Goal: Task Accomplishment & Management: Use online tool/utility

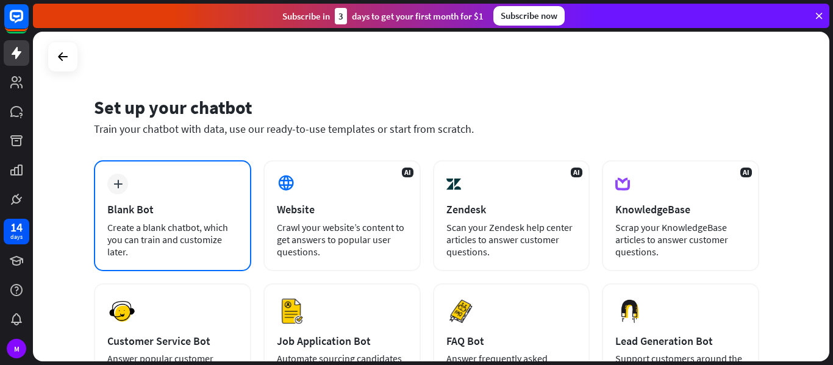
click at [138, 236] on div "Create a blank chatbot, which you can train and customize later." at bounding box center [172, 239] width 130 height 37
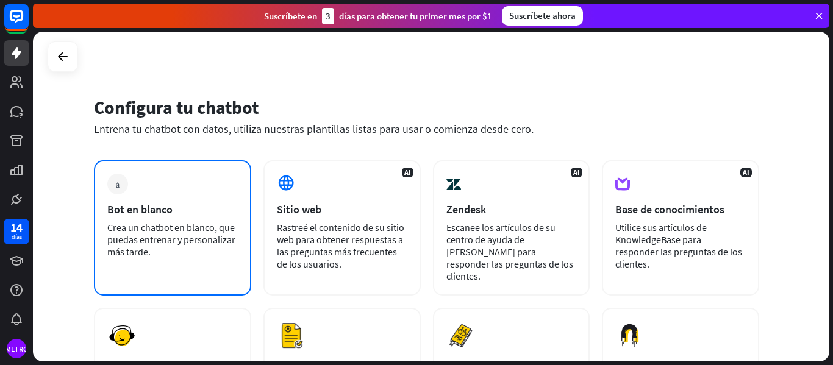
click at [141, 207] on font "Bot en blanco" at bounding box center [139, 209] width 65 height 14
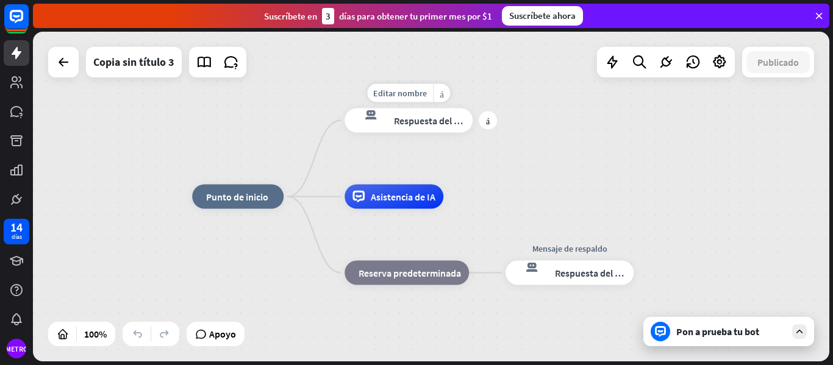
click at [413, 127] on div "respuesta del bot de bloqueo Respuesta del bot" at bounding box center [408, 121] width 128 height 24
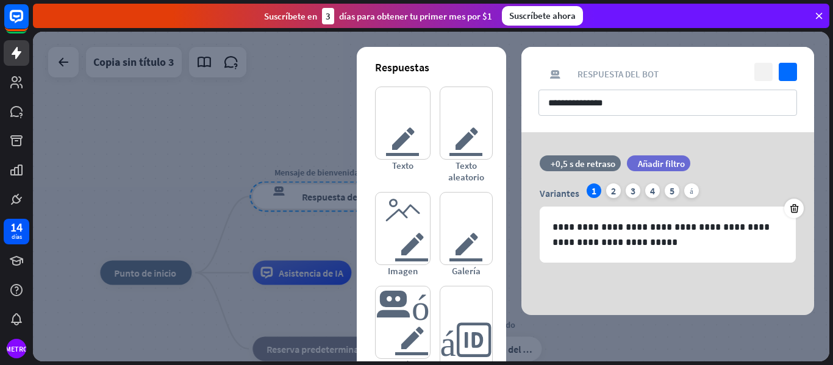
click at [768, 66] on icon "cerca" at bounding box center [763, 72] width 18 height 18
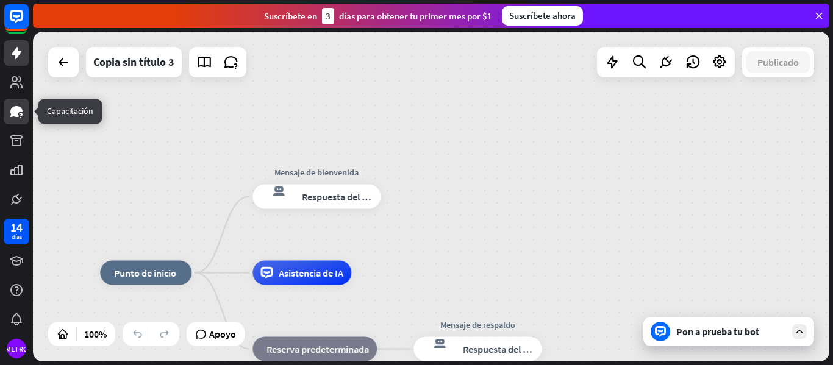
click at [16, 119] on link at bounding box center [17, 112] width 26 height 26
click at [149, 279] on div "inicio_2 Punto de inicio" at bounding box center [145, 273] width 91 height 24
click at [148, 249] on font "Editar nombre" at bounding box center [137, 245] width 54 height 11
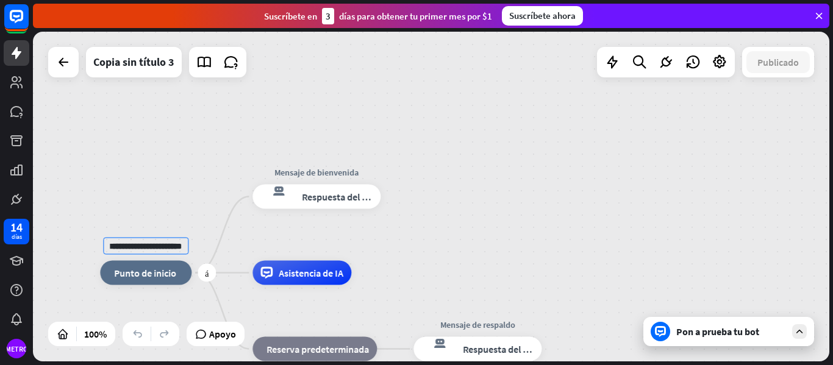
scroll to position [0, 35]
type input "**********"
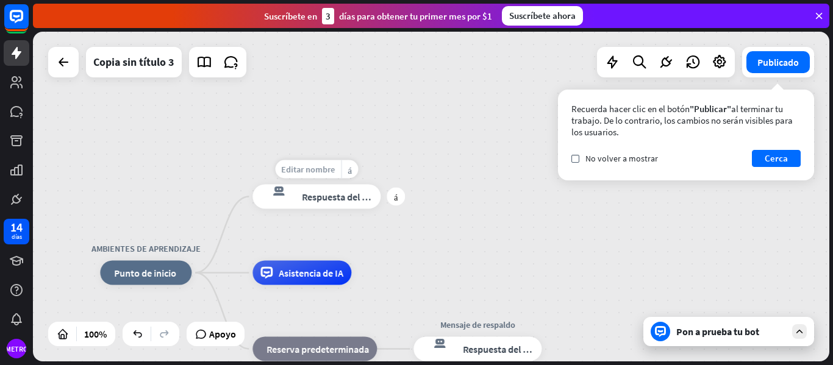
click at [312, 164] on font "Editar nombre" at bounding box center [308, 169] width 54 height 11
type input "*"
type input "**********"
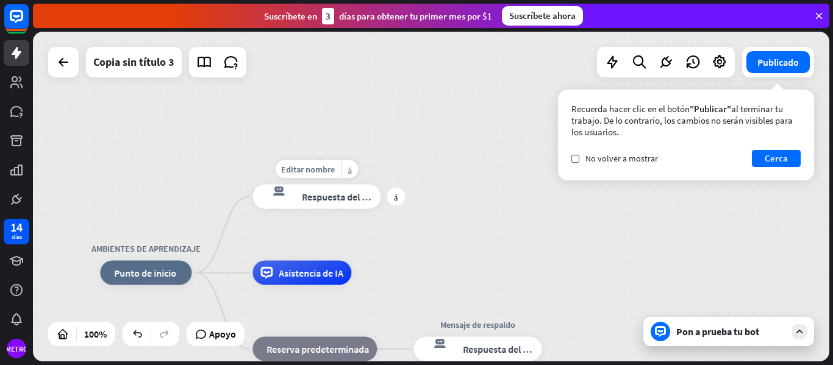
click at [338, 204] on div "respuesta del bot de bloqueo Respuesta del bot" at bounding box center [316, 197] width 128 height 24
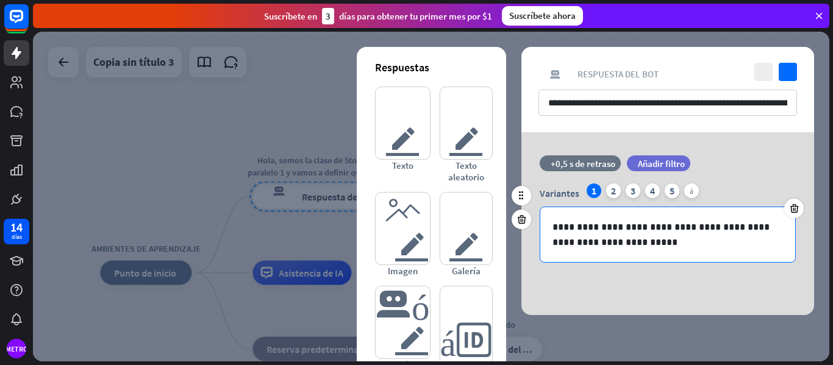
click at [584, 234] on p "**********" at bounding box center [667, 234] width 230 height 30
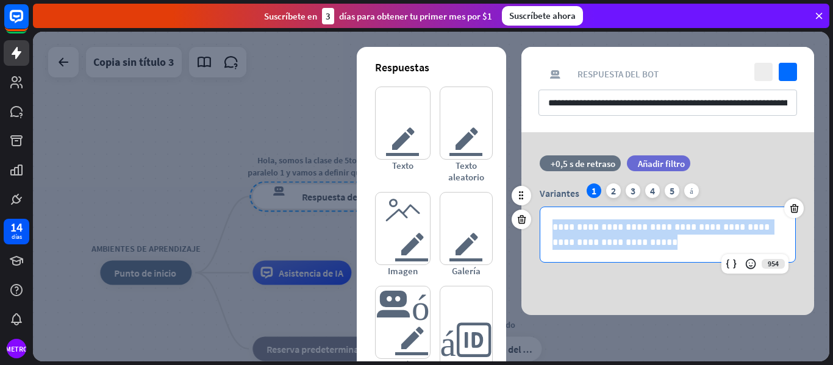
click at [584, 234] on p "**********" at bounding box center [667, 234] width 230 height 30
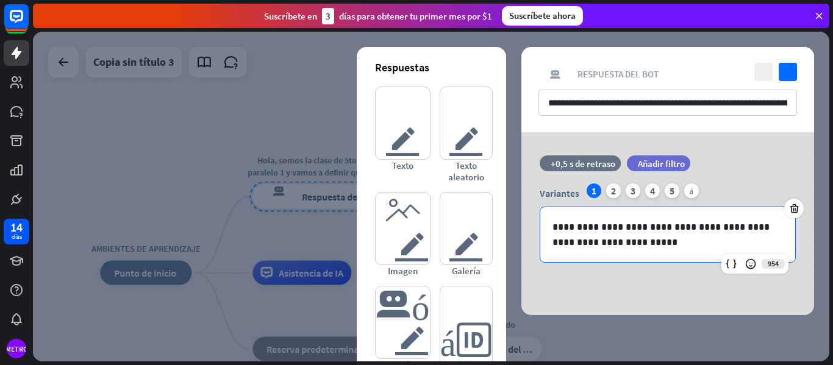
click at [292, 226] on div at bounding box center [431, 197] width 796 height 330
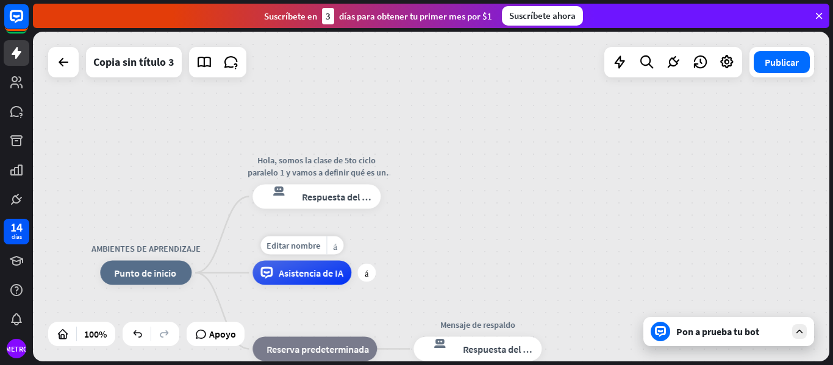
click at [298, 276] on font "Asistencia de IA" at bounding box center [311, 273] width 65 height 12
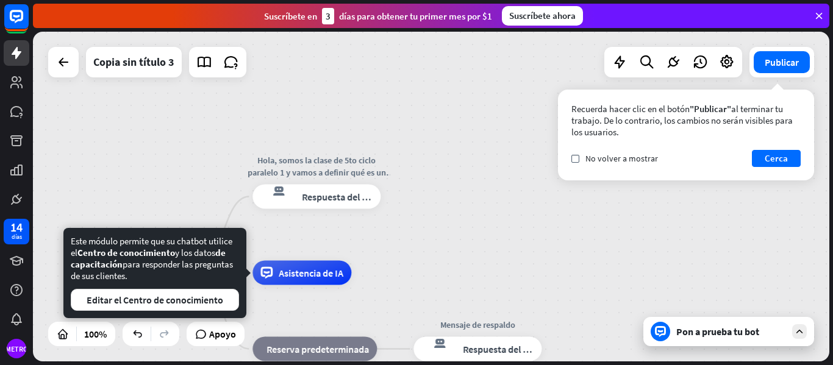
click at [417, 271] on div "AMBIENTES DE APRENDIZAJE inicio_2 Punto de inicio Hola, somos la clase de 5to c…" at bounding box center [431, 197] width 796 height 330
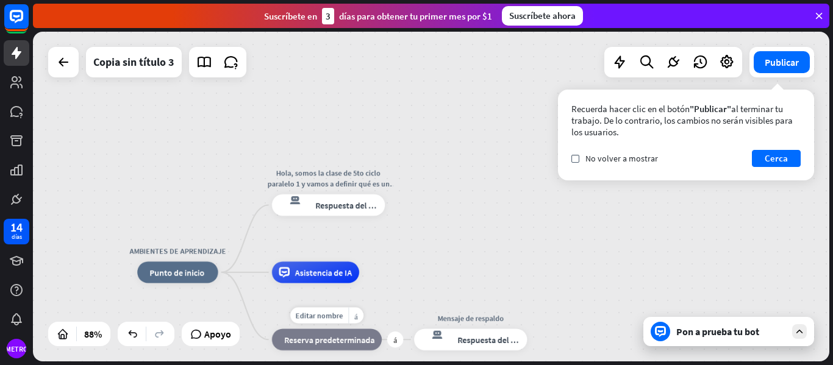
click at [329, 343] on font "Reserva predeterminada" at bounding box center [329, 339] width 90 height 11
click at [535, 264] on div "AMBIENTES DE APRENDIZAJE inicio_2 Punto de inicio Hola, somos la clase de 5to c…" at bounding box center [431, 197] width 796 height 330
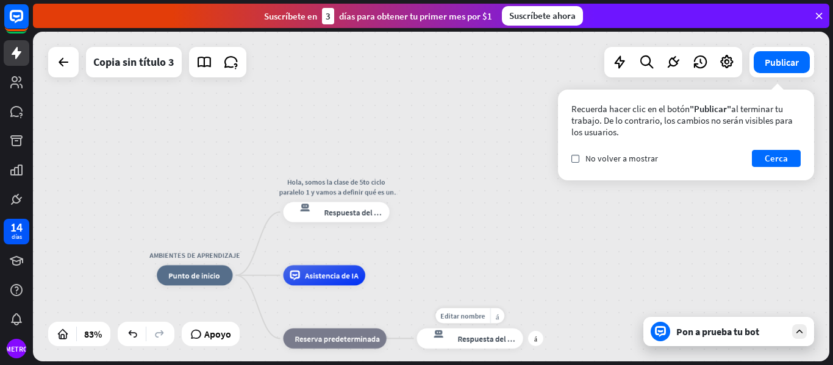
click at [491, 343] on font "Respuesta del bot" at bounding box center [488, 338] width 62 height 10
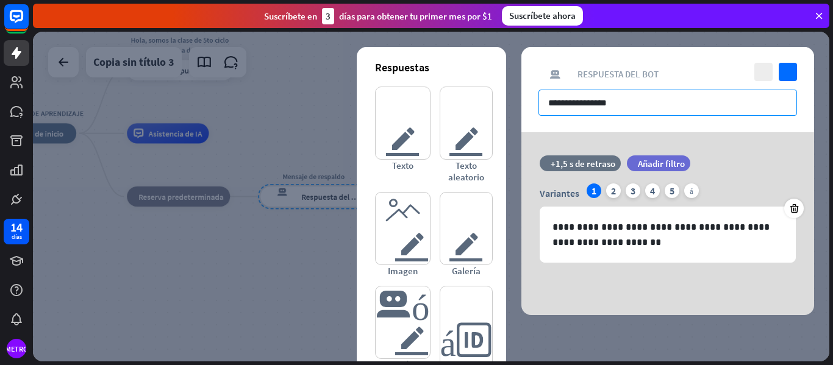
click at [635, 106] on input "**********" at bounding box center [667, 103] width 258 height 26
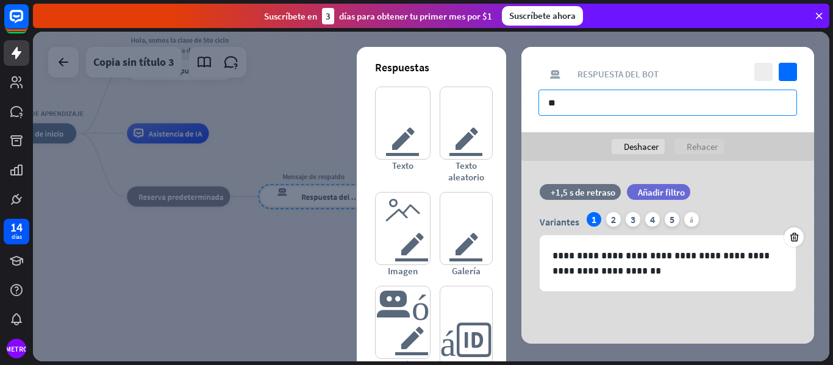
type input "*"
type input "**********"
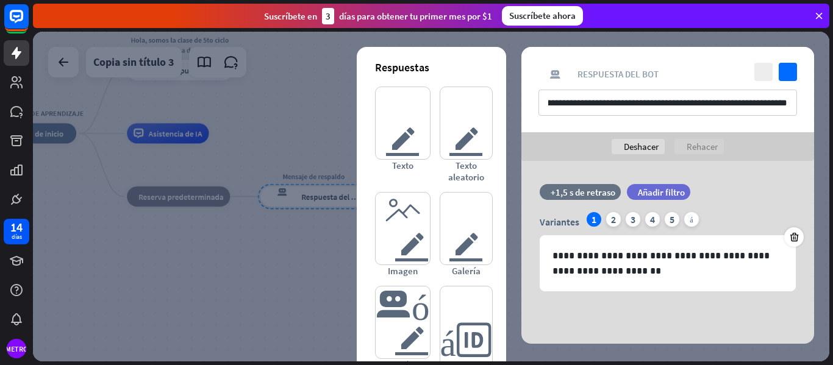
scroll to position [0, 0]
click at [280, 251] on div at bounding box center [431, 197] width 796 height 330
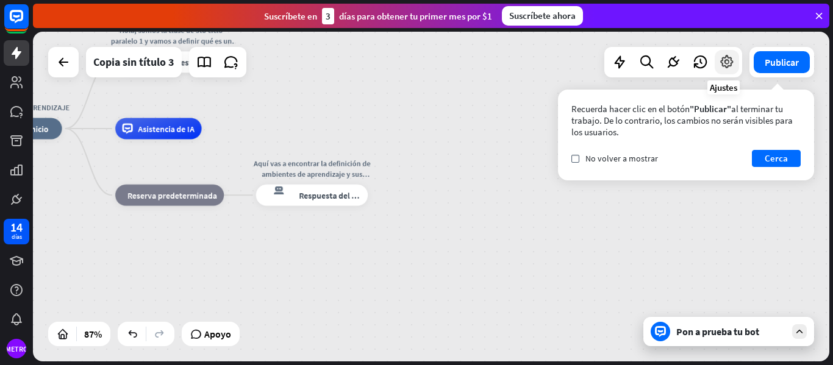
click at [725, 59] on icon at bounding box center [727, 62] width 16 height 16
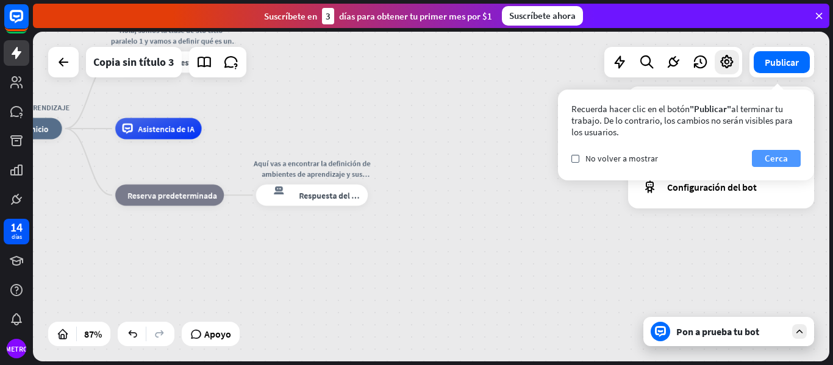
click at [775, 153] on font "Cerca" at bounding box center [775, 158] width 23 height 12
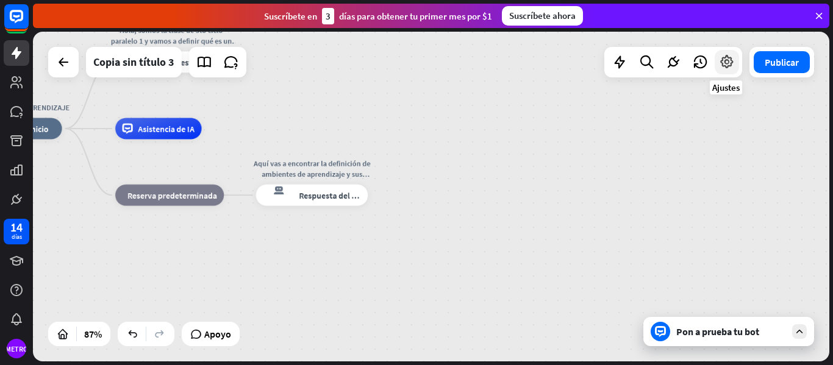
click at [732, 68] on icon at bounding box center [727, 62] width 16 height 16
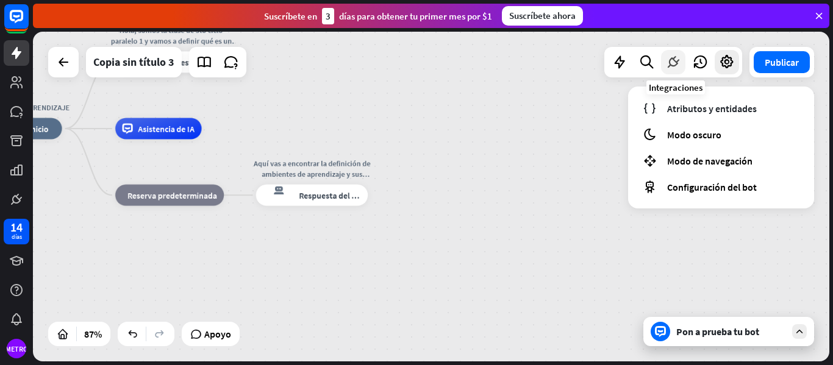
click at [675, 64] on icon at bounding box center [673, 62] width 16 height 16
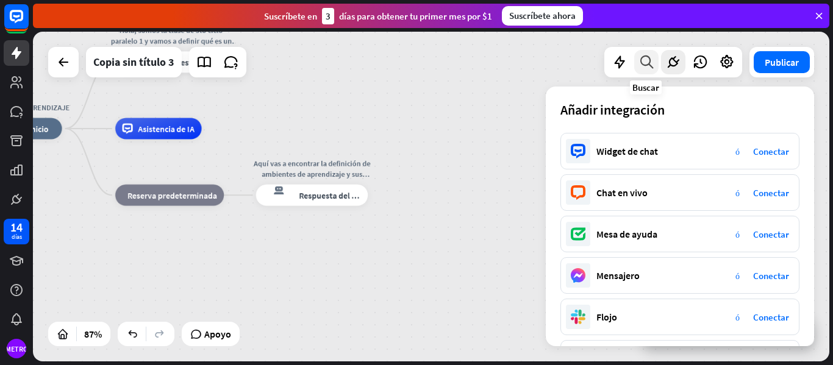
click at [646, 54] on icon at bounding box center [646, 62] width 16 height 16
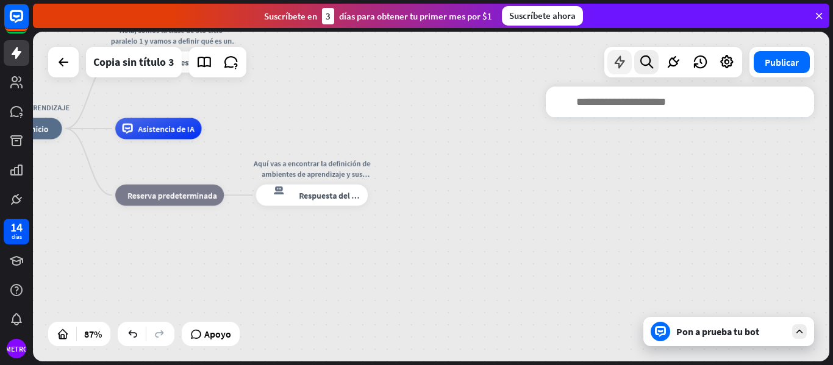
click at [619, 54] on icon at bounding box center [619, 62] width 16 height 16
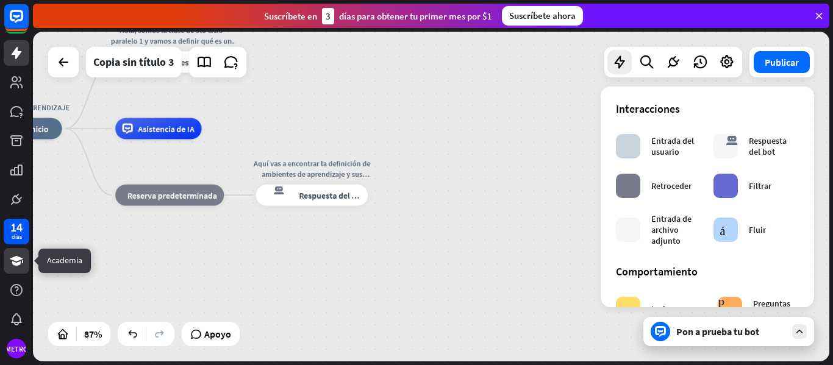
click at [9, 265] on icon at bounding box center [16, 261] width 15 height 15
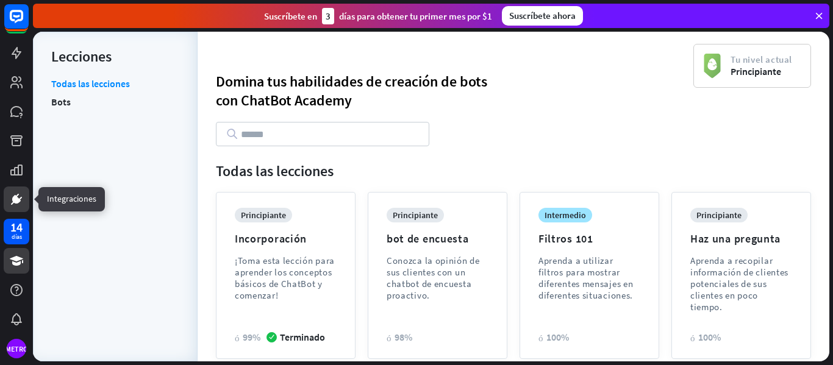
click at [18, 196] on icon at bounding box center [16, 199] width 15 height 15
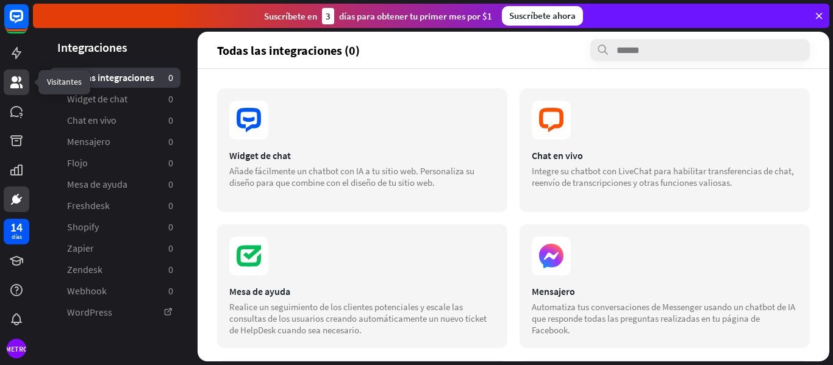
click at [12, 90] on link at bounding box center [17, 82] width 26 height 26
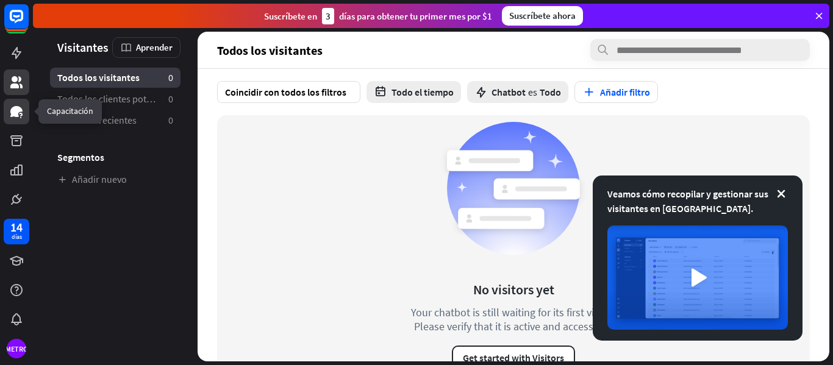
click at [13, 118] on icon at bounding box center [16, 111] width 15 height 15
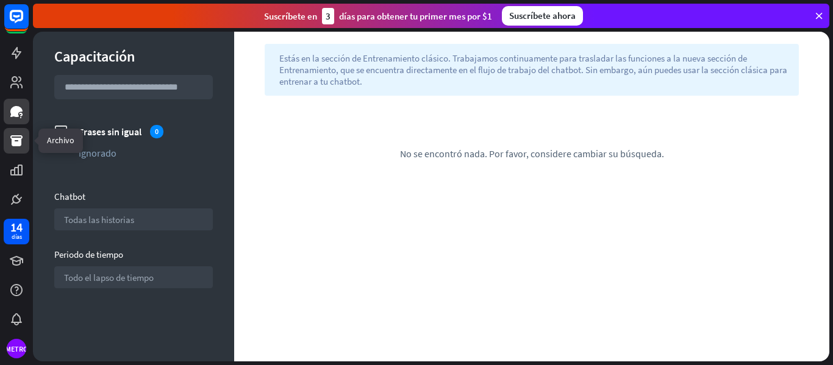
click at [10, 136] on icon at bounding box center [16, 141] width 15 height 15
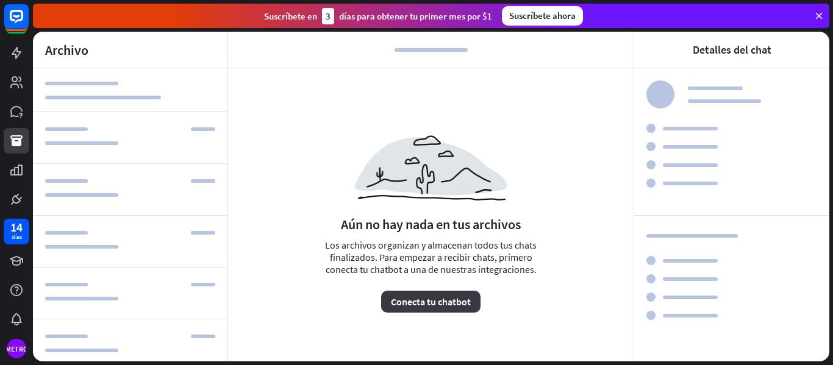
click at [435, 296] on font "Conecta tu chatbot" at bounding box center [431, 302] width 80 height 12
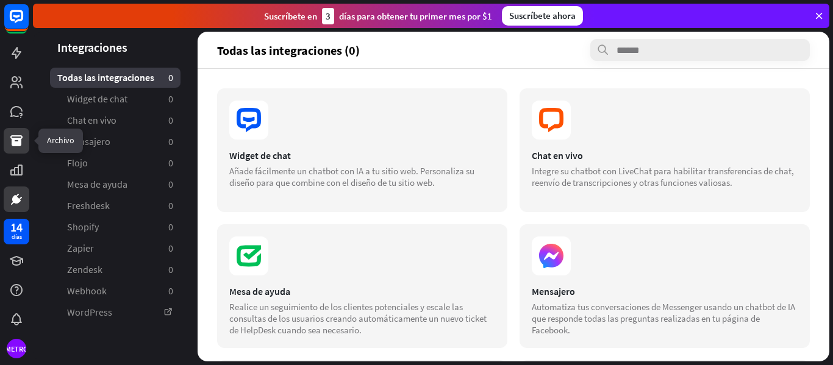
click at [21, 145] on icon at bounding box center [16, 140] width 12 height 11
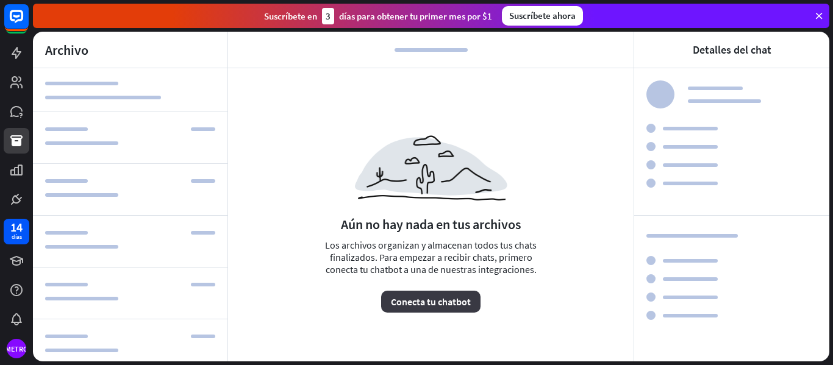
click at [405, 307] on font "Conecta tu chatbot" at bounding box center [431, 302] width 80 height 12
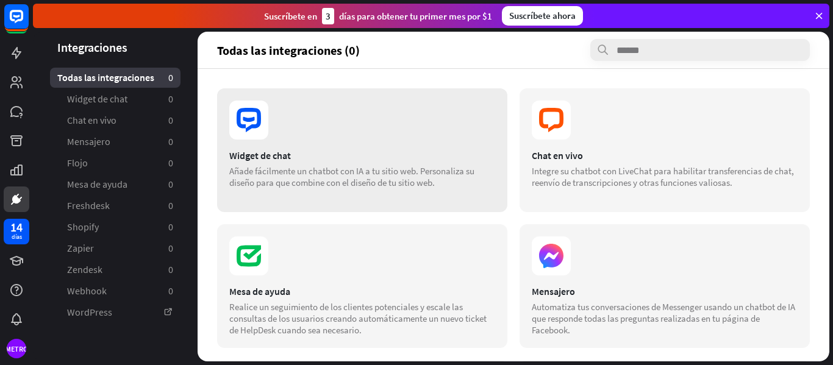
click at [383, 196] on div "Widget de chat Añade fácilmente un chatbot con IA a tu sitio web. Personaliza s…" at bounding box center [362, 150] width 290 height 124
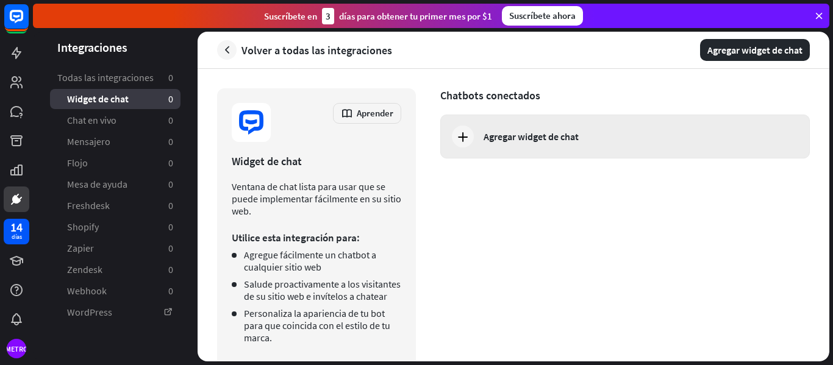
click at [471, 138] on div at bounding box center [463, 137] width 22 height 22
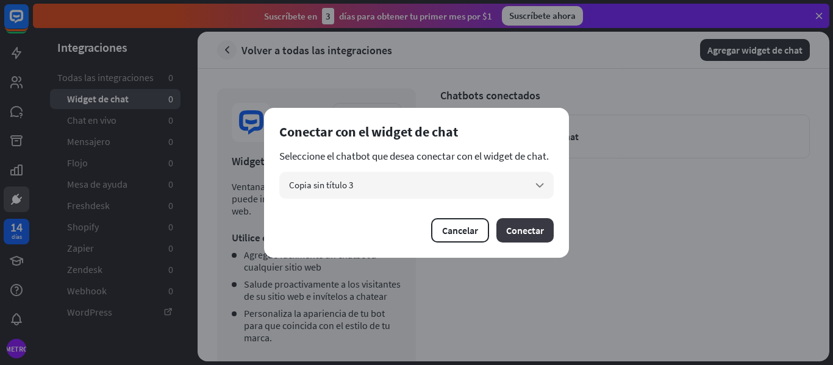
click at [530, 231] on font "Conectar" at bounding box center [525, 230] width 38 height 12
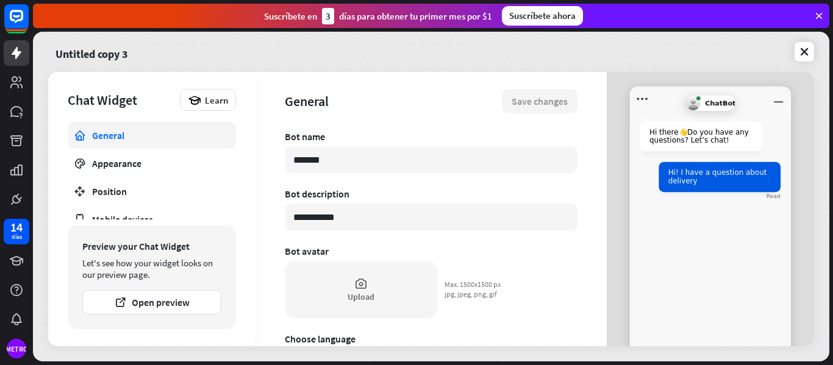
type textarea "*"
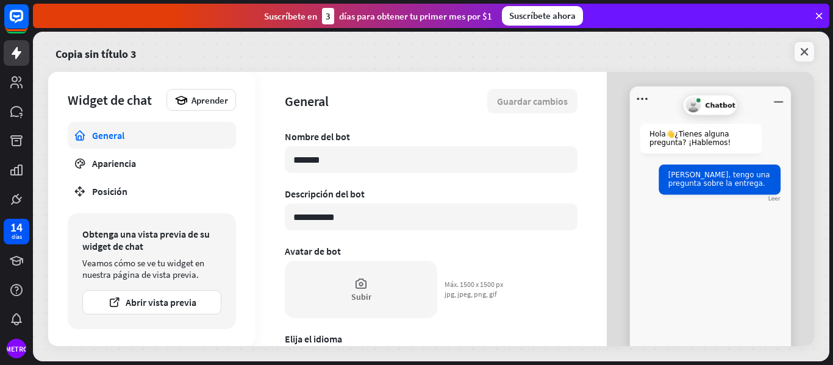
click at [803, 46] on icon at bounding box center [804, 52] width 12 height 12
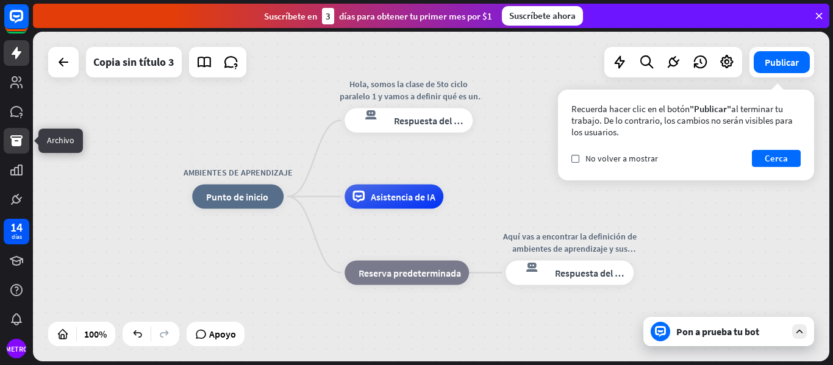
click at [22, 141] on icon at bounding box center [16, 141] width 15 height 15
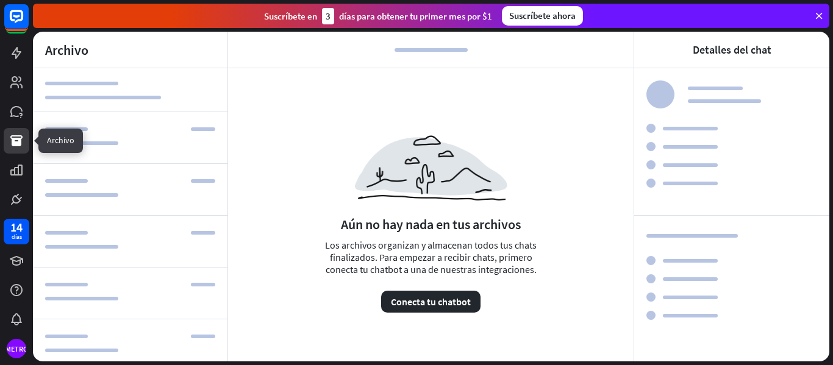
click at [14, 141] on icon at bounding box center [16, 140] width 12 height 11
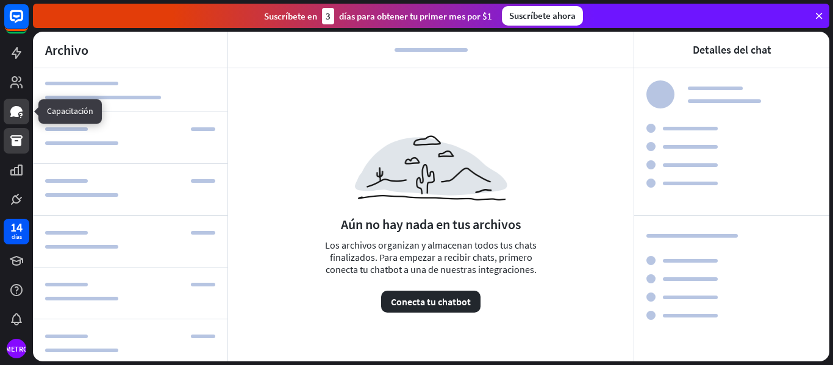
click at [15, 117] on icon at bounding box center [16, 111] width 15 height 15
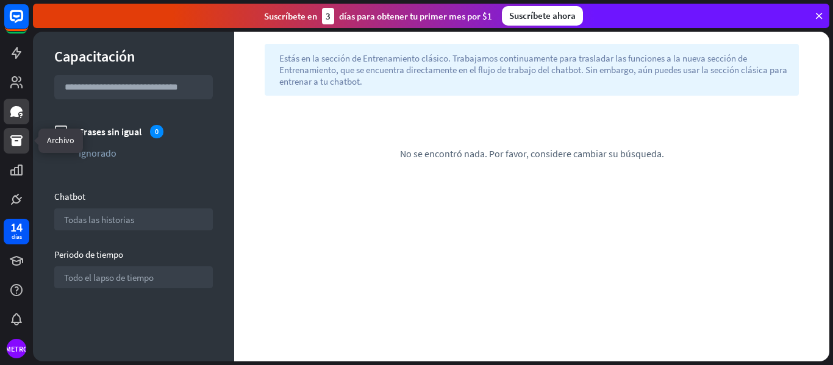
click at [18, 138] on icon at bounding box center [16, 140] width 12 height 11
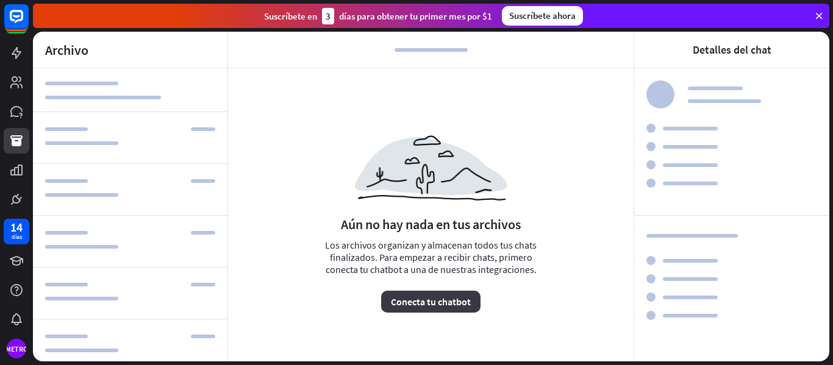
click at [407, 305] on font "Conecta tu chatbot" at bounding box center [431, 302] width 80 height 12
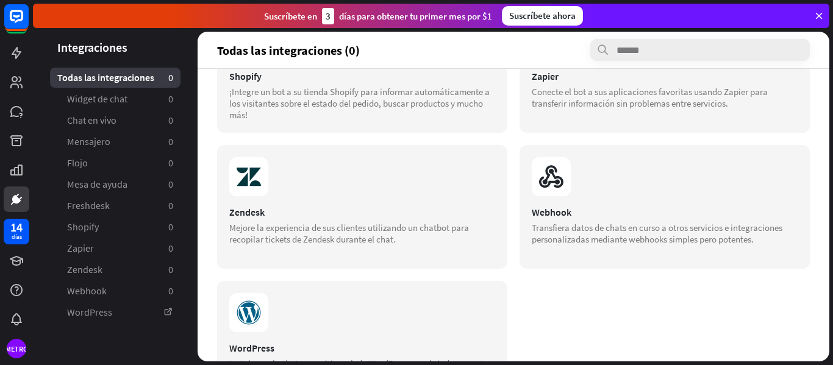
scroll to position [510, 0]
